Goal: Navigation & Orientation: Find specific page/section

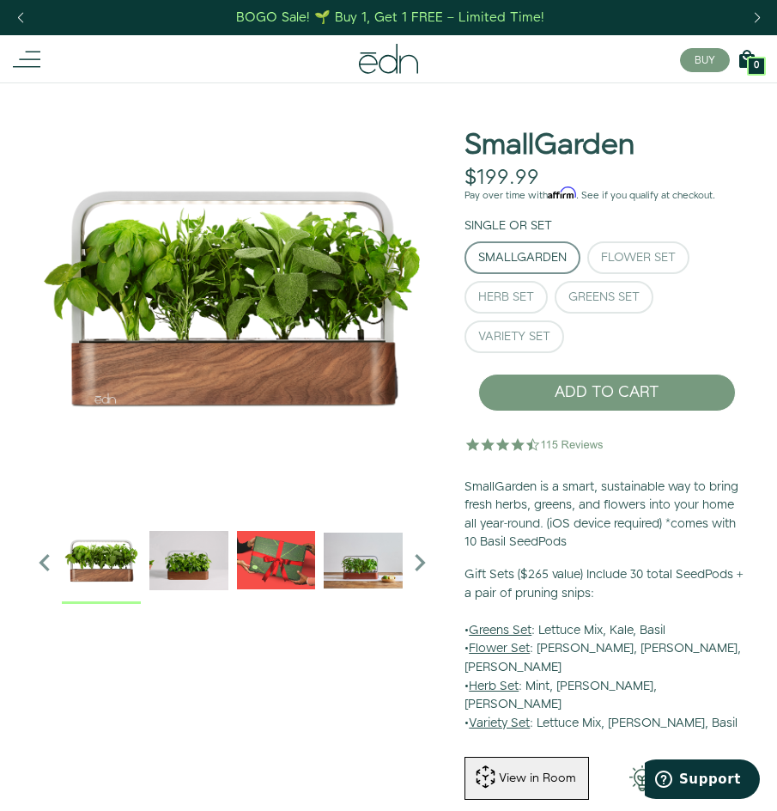
click at [26, 61] on icon at bounding box center [26, 59] width 27 height 27
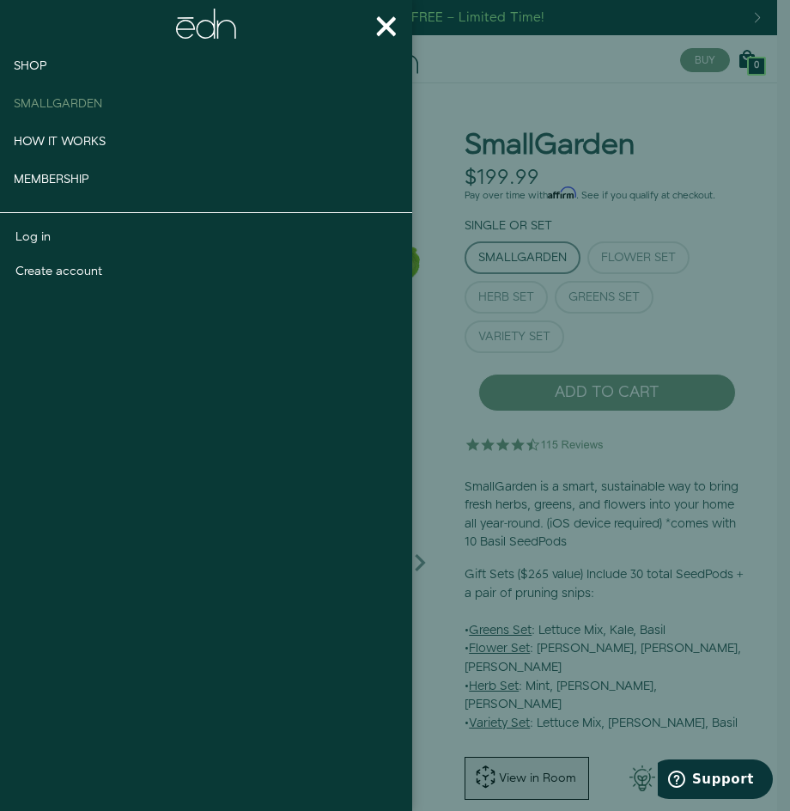
click at [61, 100] on span "Smallgarden" at bounding box center [58, 103] width 88 height 17
